Goal: Transaction & Acquisition: Download file/media

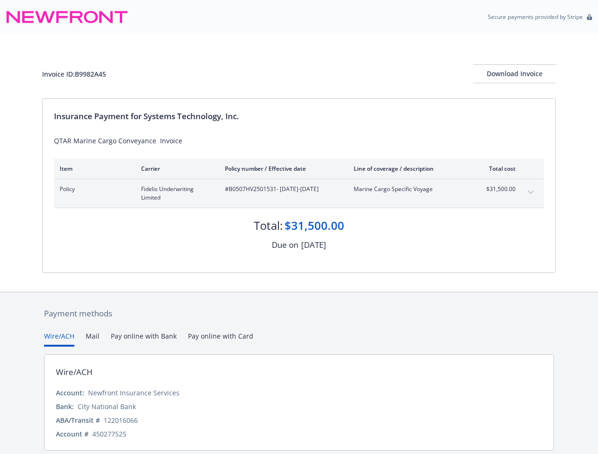
click at [299, 227] on div "$31,500.00" at bounding box center [314, 226] width 60 height 16
click at [514, 74] on div "Download Invoice" at bounding box center [514, 74] width 83 height 18
